Goal: Task Accomplishment & Management: Manage account settings

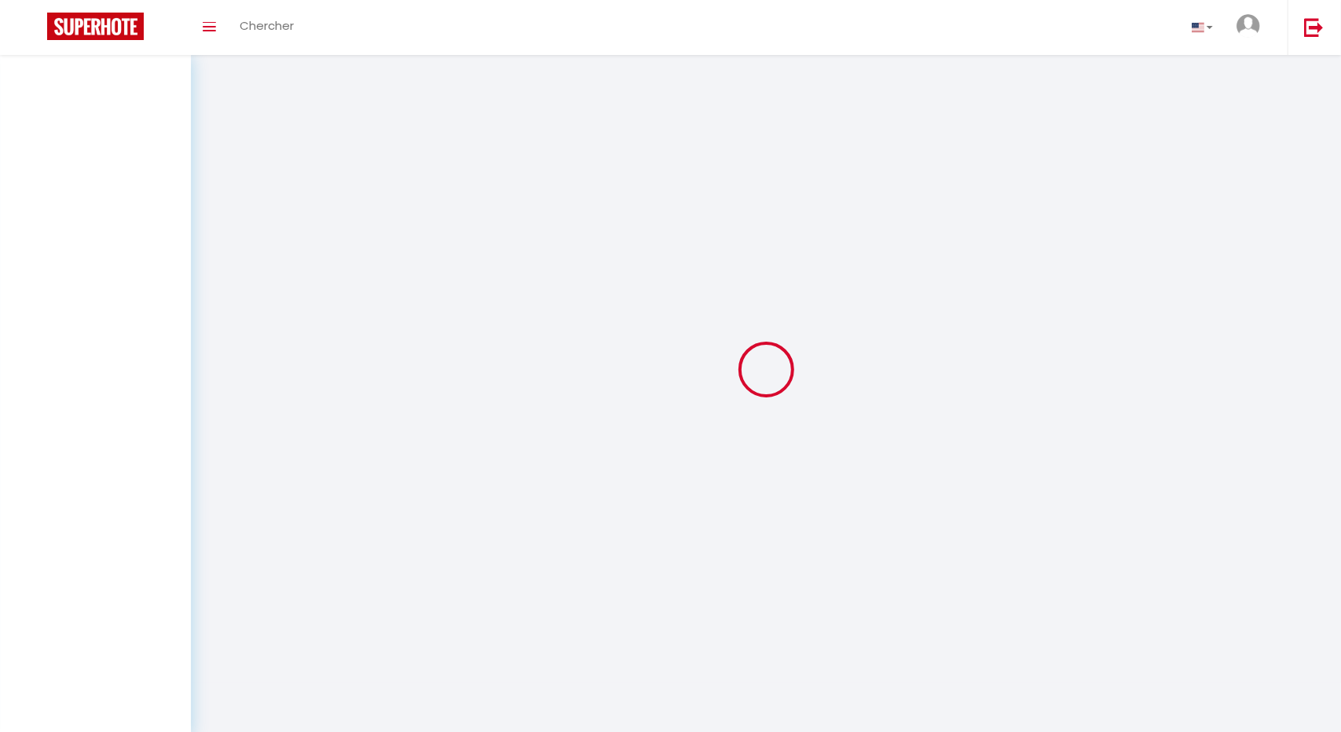
select select
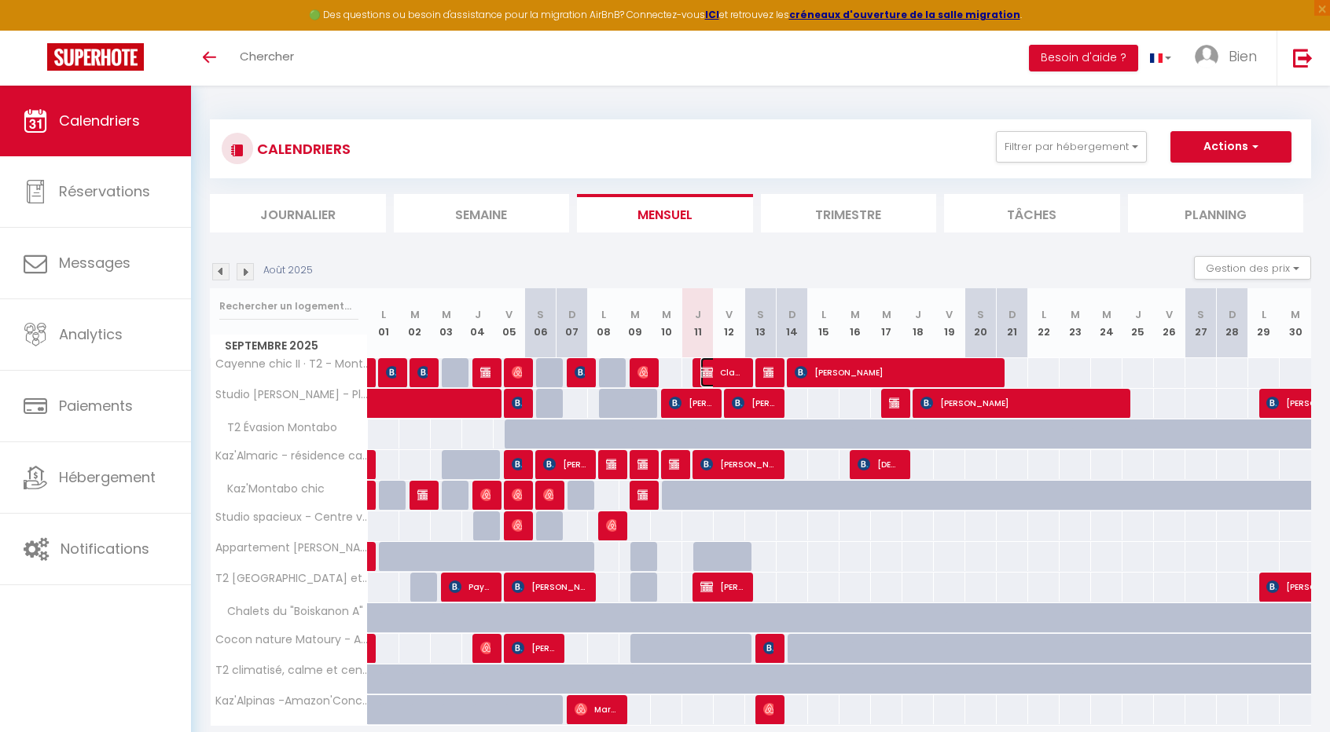
click at [703, 367] on img at bounding box center [706, 372] width 13 height 13
select select "KO"
select select "0"
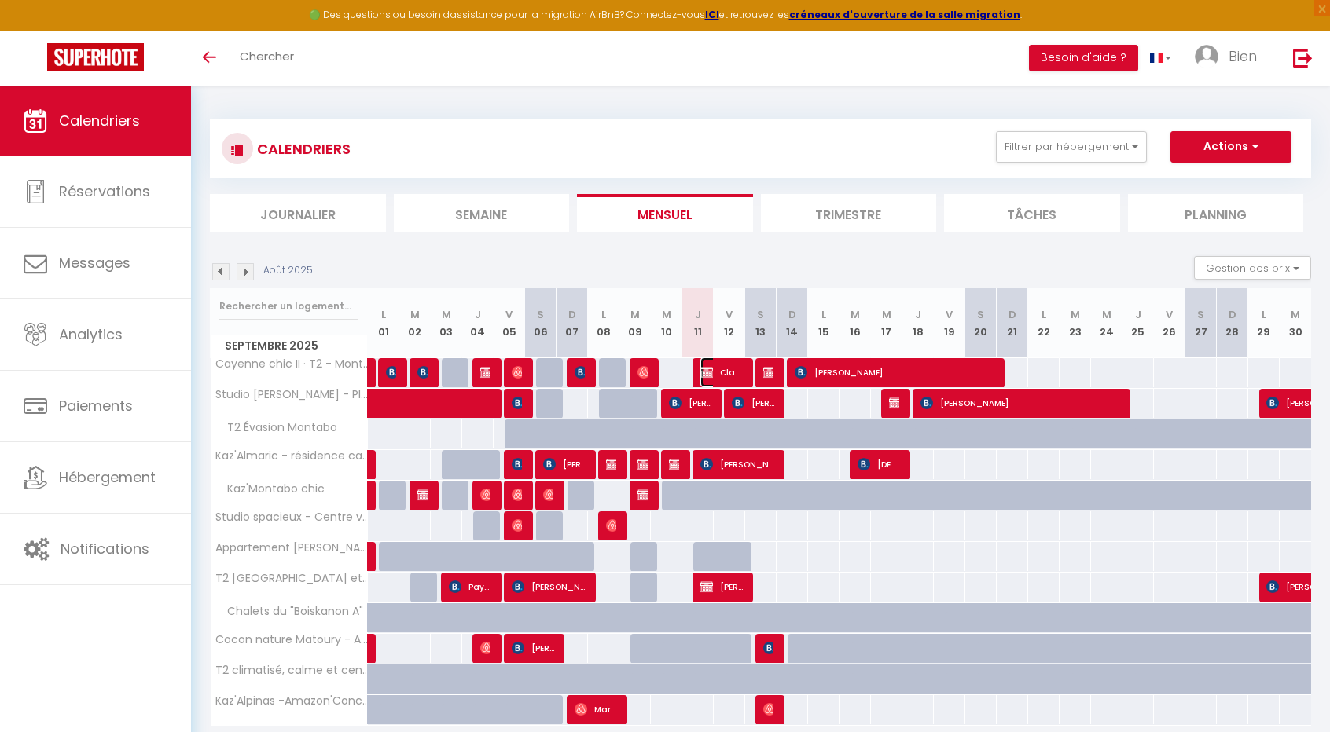
select select "1"
select select
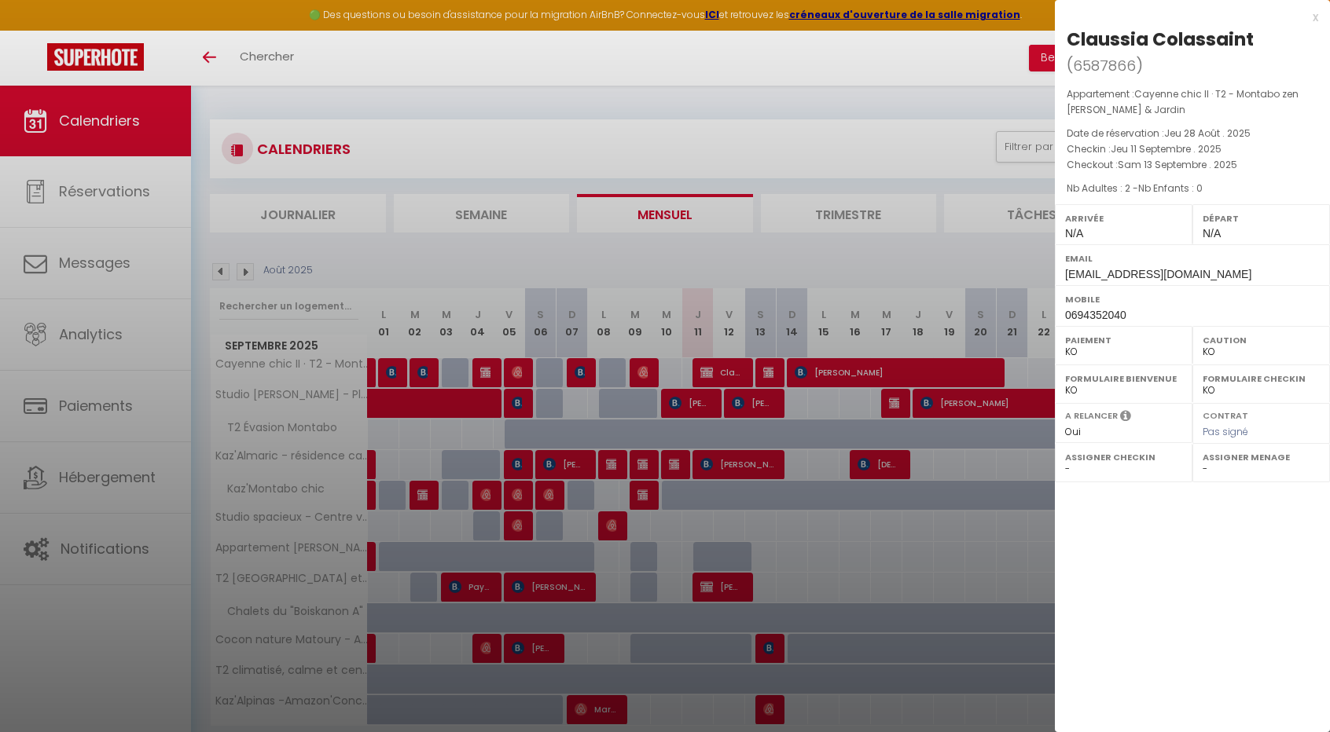
click at [681, 455] on div at bounding box center [665, 366] width 1330 height 732
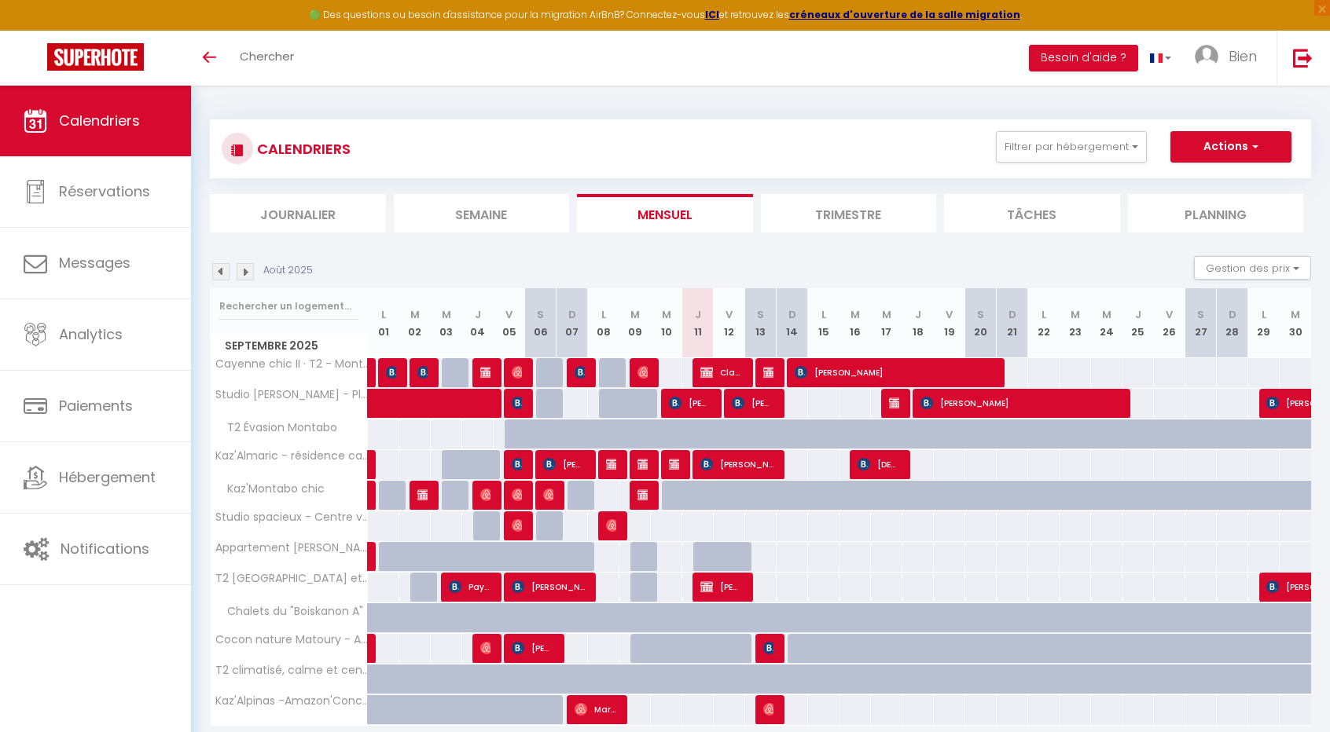
click at [681, 466] on div at bounding box center [674, 465] width 31 height 30
click at [672, 464] on img at bounding box center [675, 464] width 13 height 13
select select "OK"
select select "50863"
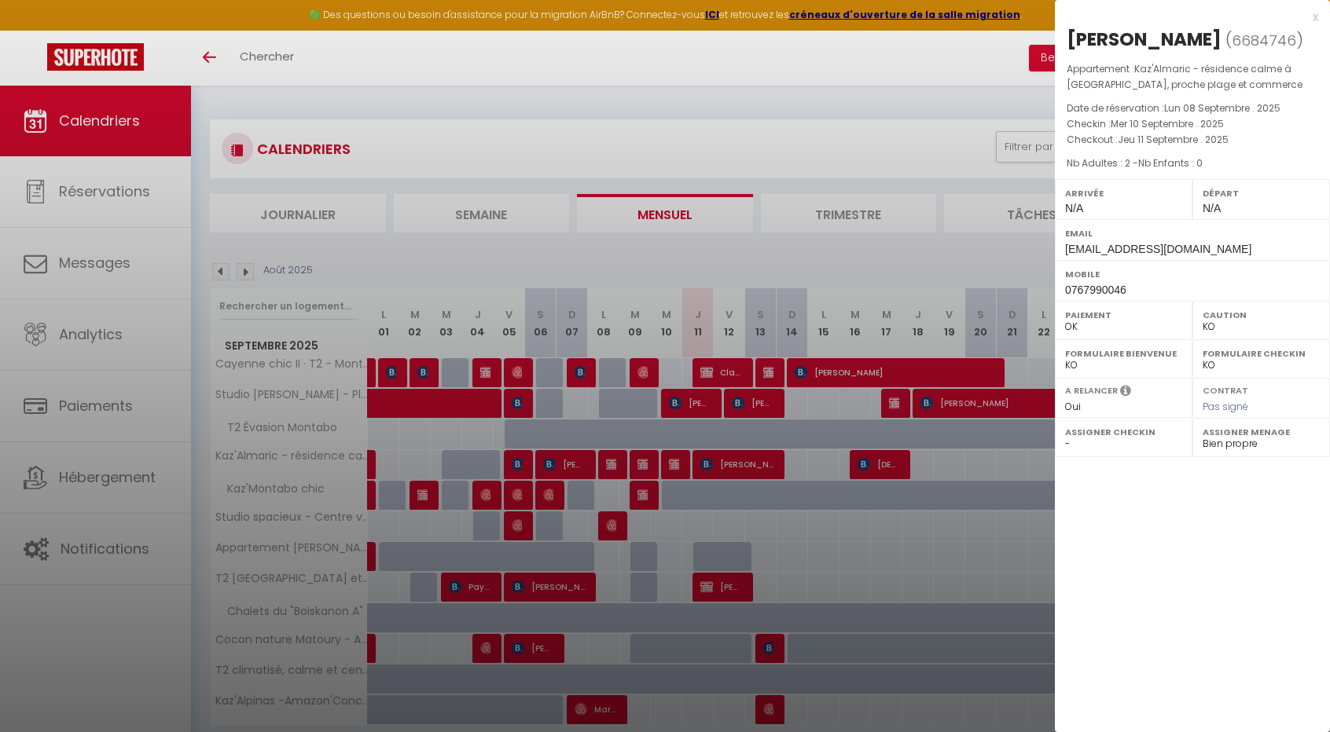
click at [703, 593] on div at bounding box center [665, 366] width 1330 height 732
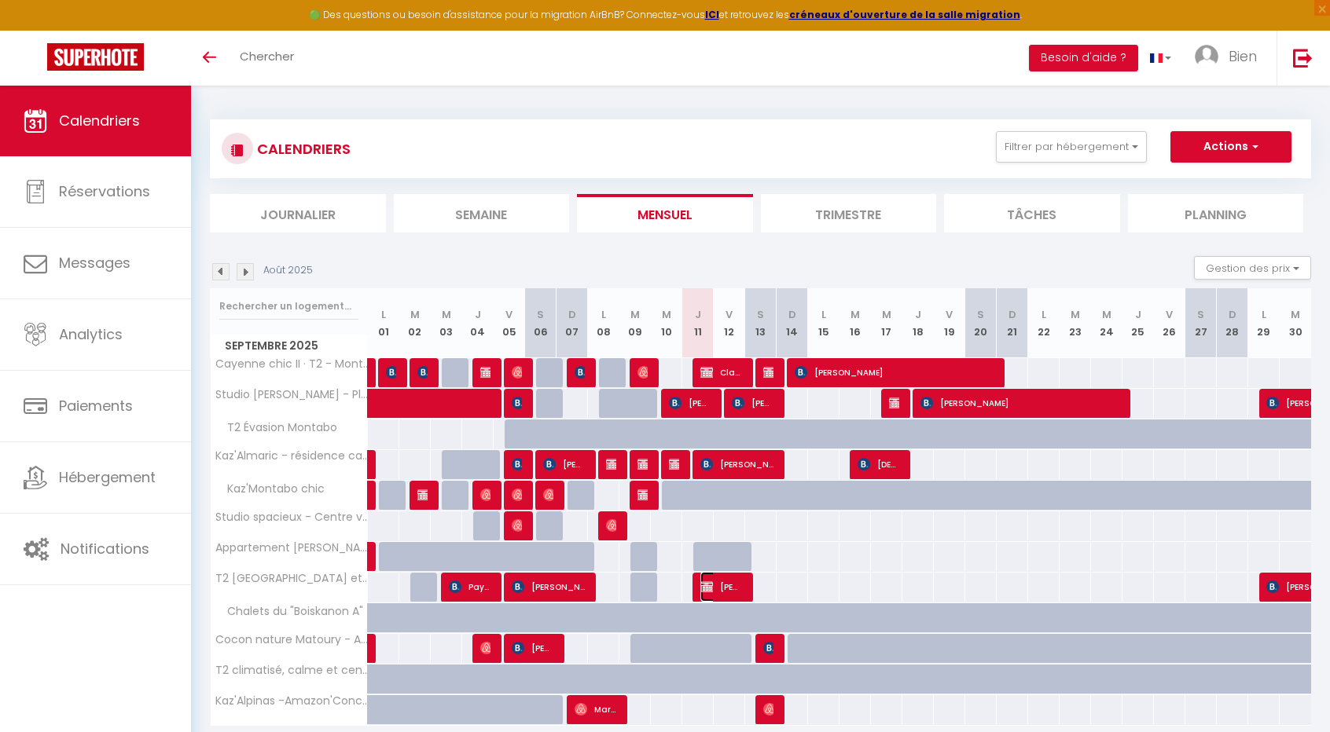
click at [706, 589] on img at bounding box center [706, 587] width 13 height 13
